Goal: Task Accomplishment & Management: Use online tool/utility

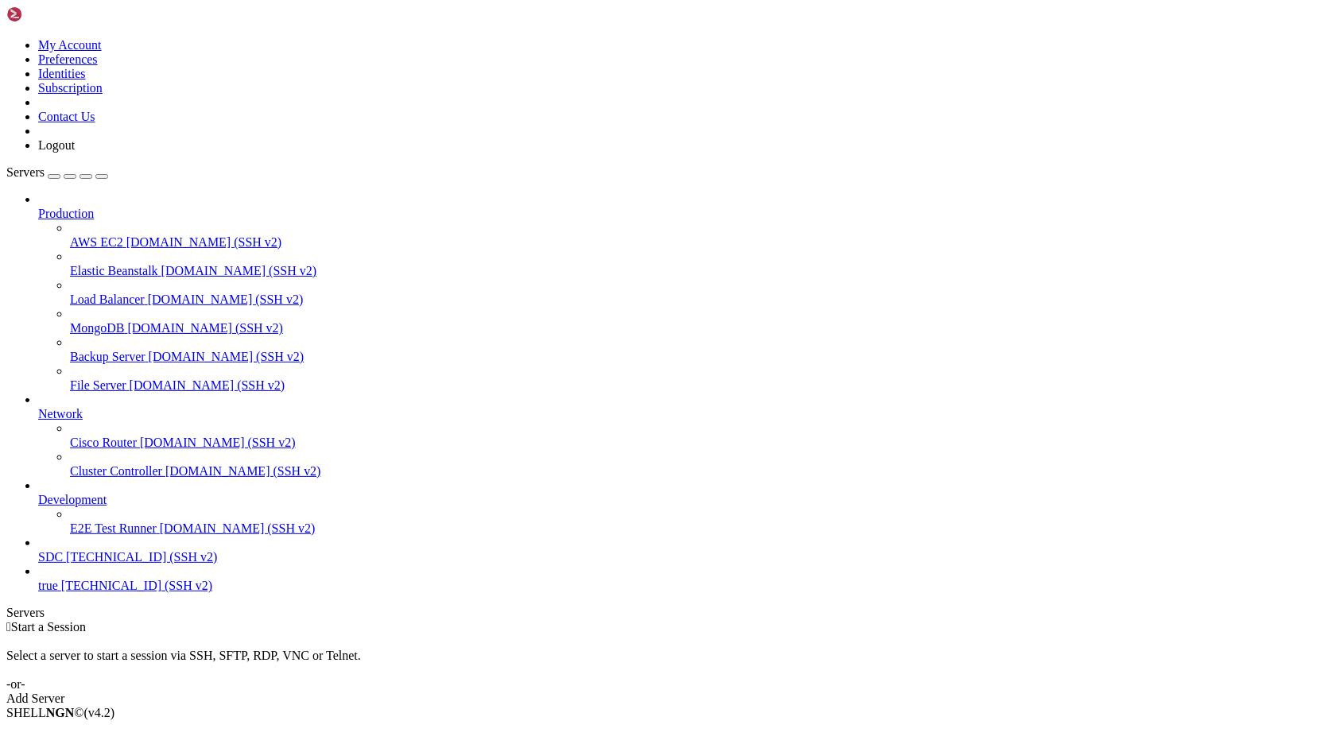
click at [141, 564] on span "[TECHNICAL_ID] (SSH v2)" at bounding box center [141, 557] width 151 height 14
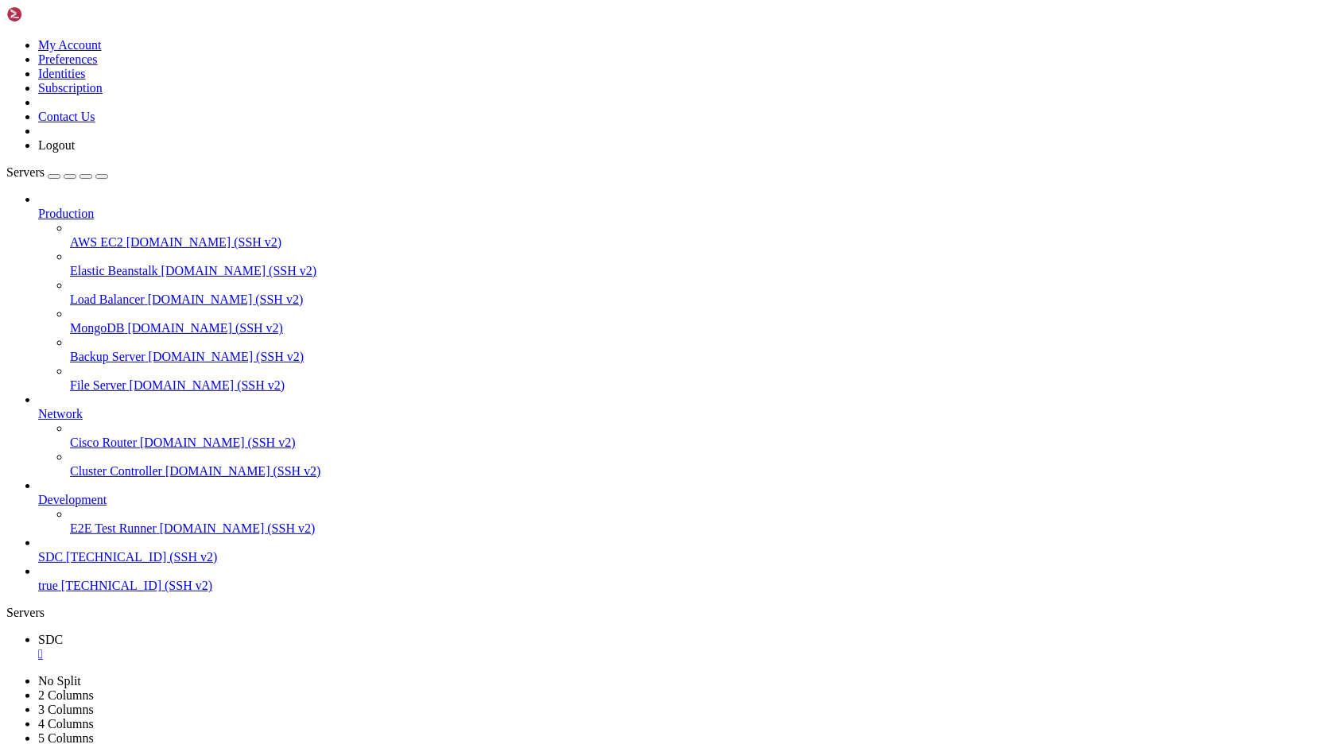
drag, startPoint x: 750, startPoint y: 1509, endPoint x: 868, endPoint y: 1508, distance: 117.6
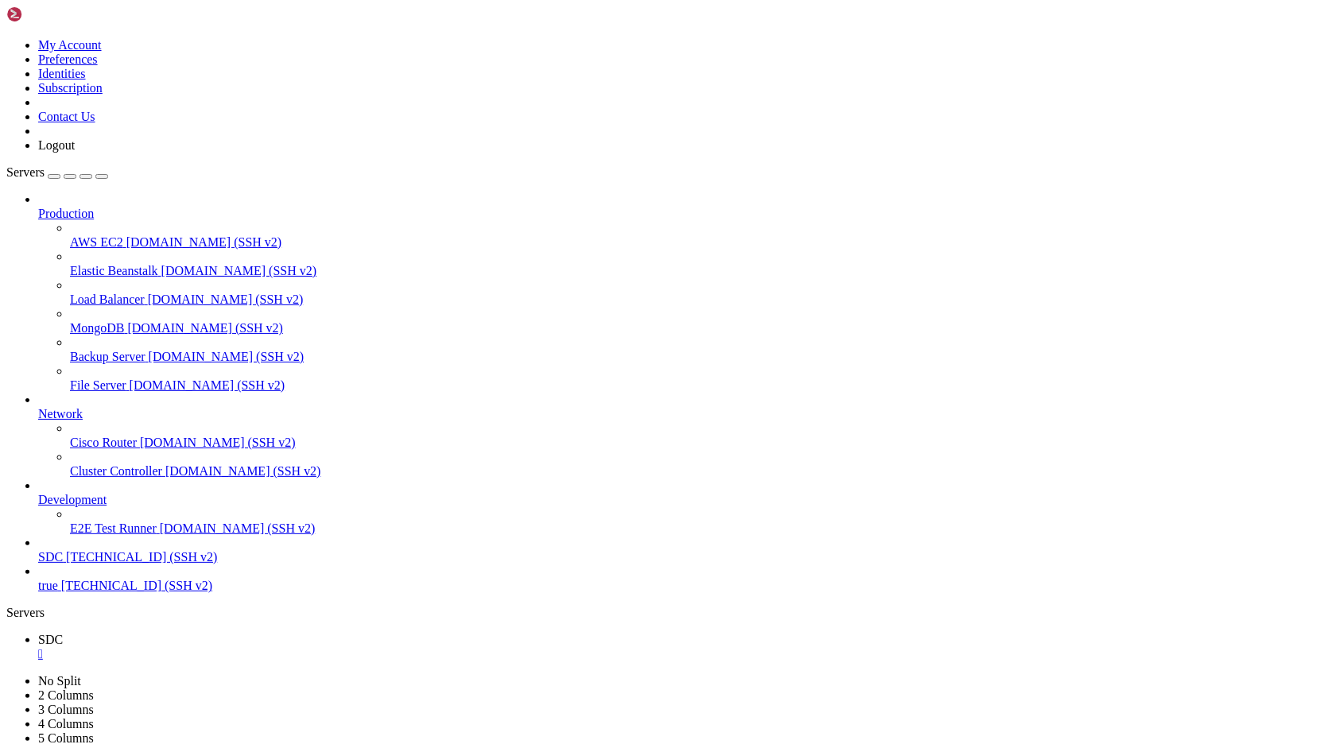
copy x-row "[DOMAIN_NAME]"
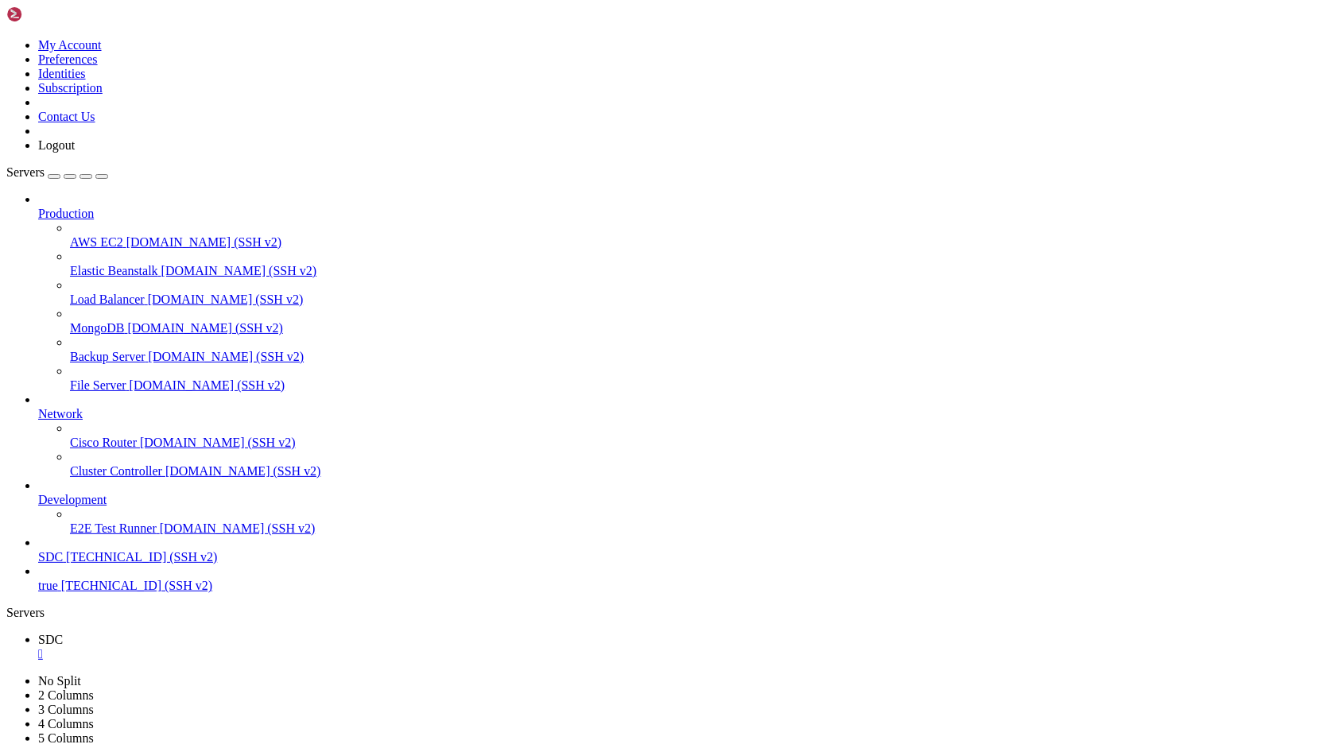
scroll to position [392, 0]
